Goal: Complete application form

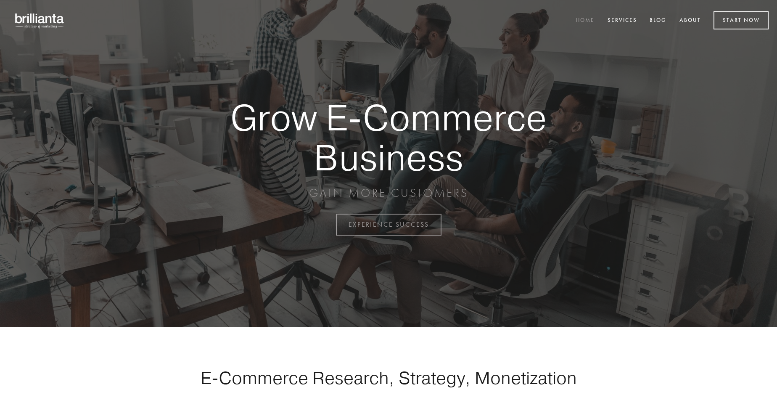
scroll to position [2203, 0]
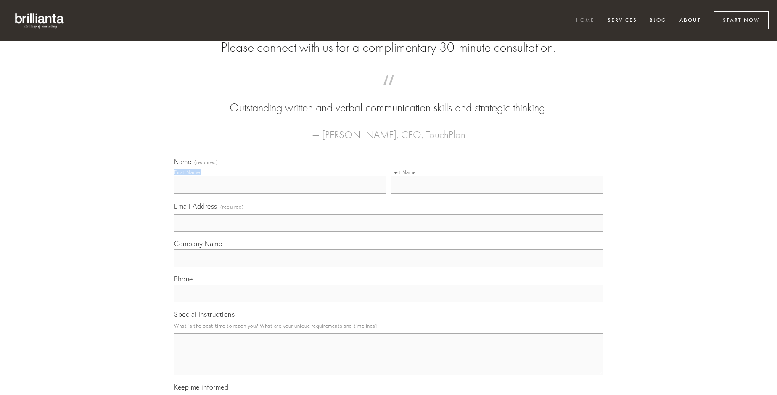
type input "[PERSON_NAME]"
click at [496, 193] on input "Last Name" at bounding box center [496, 185] width 212 height 18
type input "[PERSON_NAME]"
click at [388, 232] on input "Email Address (required)" at bounding box center [388, 223] width 429 height 18
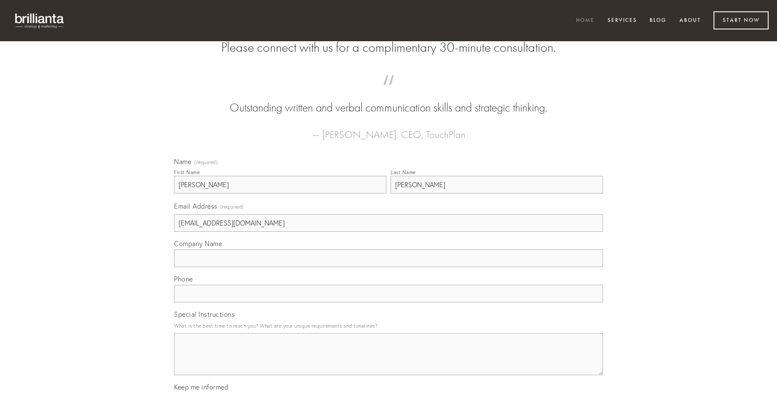
type input "[EMAIL_ADDRESS][DOMAIN_NAME]"
click at [388, 267] on input "Company Name" at bounding box center [388, 258] width 429 height 18
type input "molestias"
click at [388, 302] on input "text" at bounding box center [388, 293] width 429 height 18
click at [388, 361] on textarea "Special Instructions" at bounding box center [388, 354] width 429 height 42
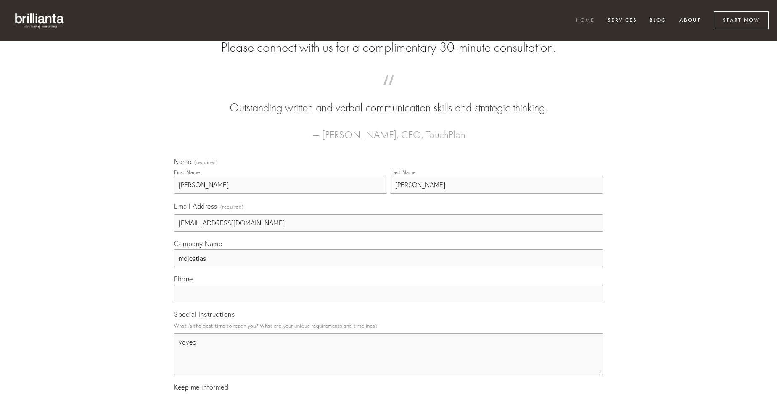
type textarea "voveo"
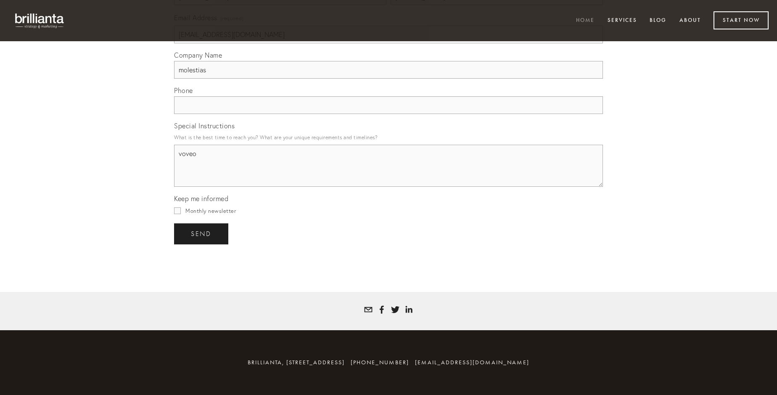
click at [202, 233] on span "send" at bounding box center [201, 234] width 21 height 8
